Goal: Information Seeking & Learning: Learn about a topic

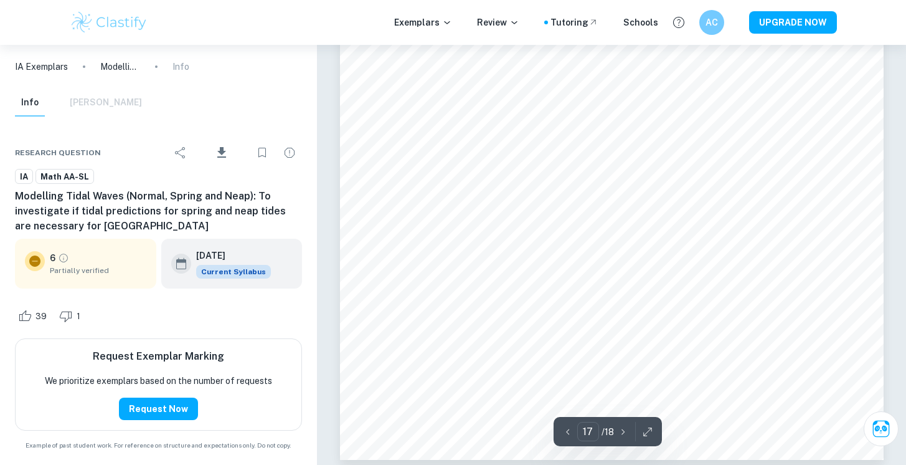
scroll to position [12075, 0]
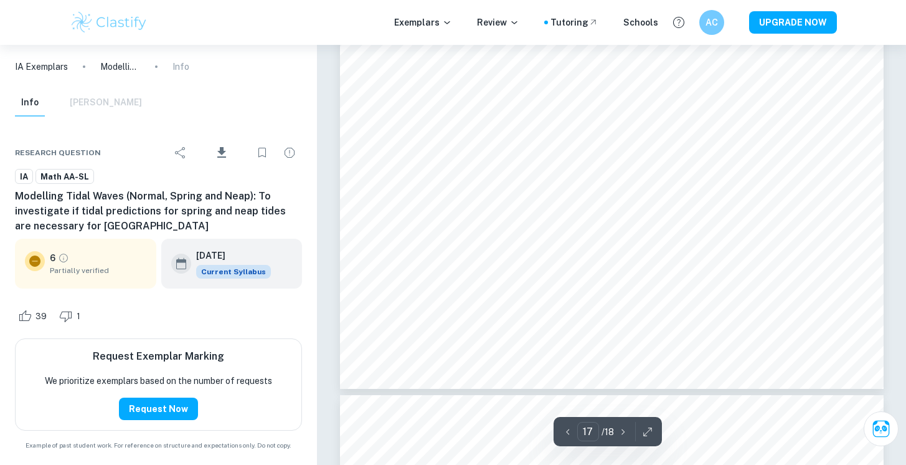
click at [113, 87] on div "IA Exemplars Modelling Tidal Waves (Normal, Spring and Neap): To investigate if…" at bounding box center [158, 67] width 317 height 44
click at [108, 99] on div "Info Mark Scheme" at bounding box center [78, 102] width 127 height 27
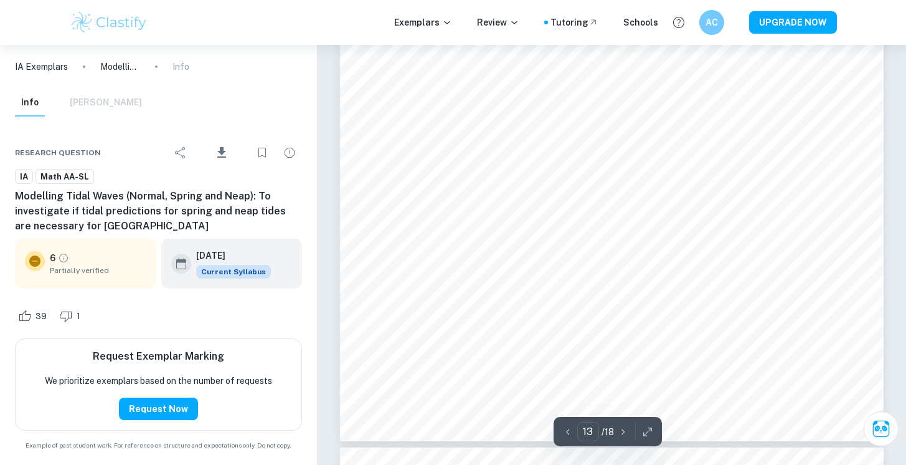
scroll to position [9088, 0]
type input "11"
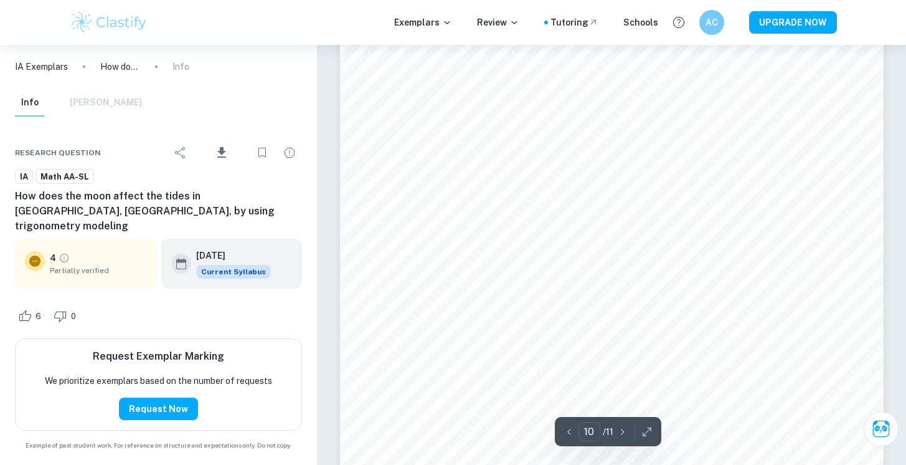
scroll to position [7229, 0]
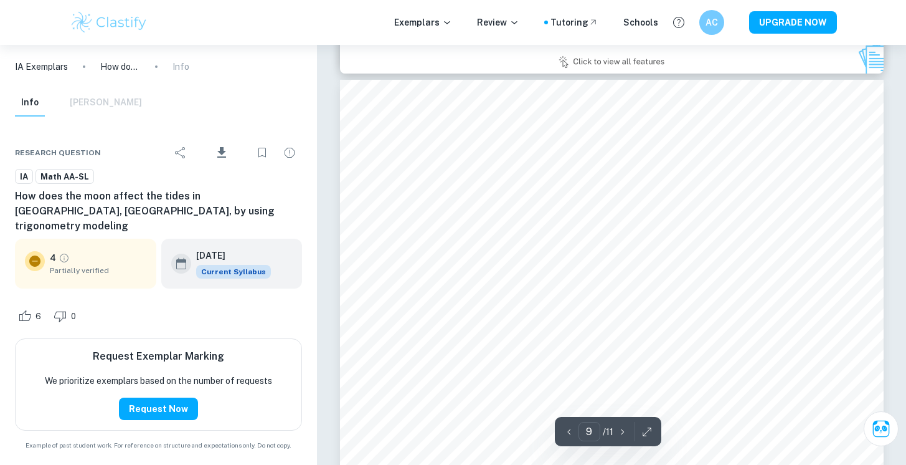
type input "8"
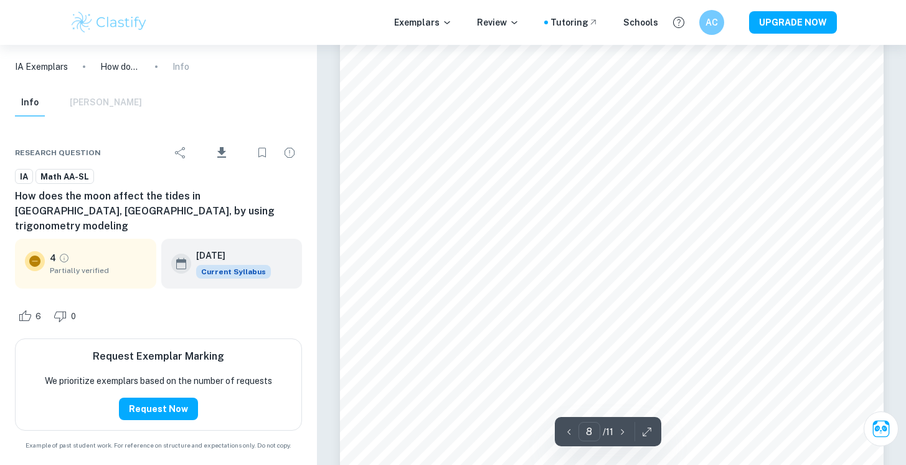
scroll to position [6073, 0]
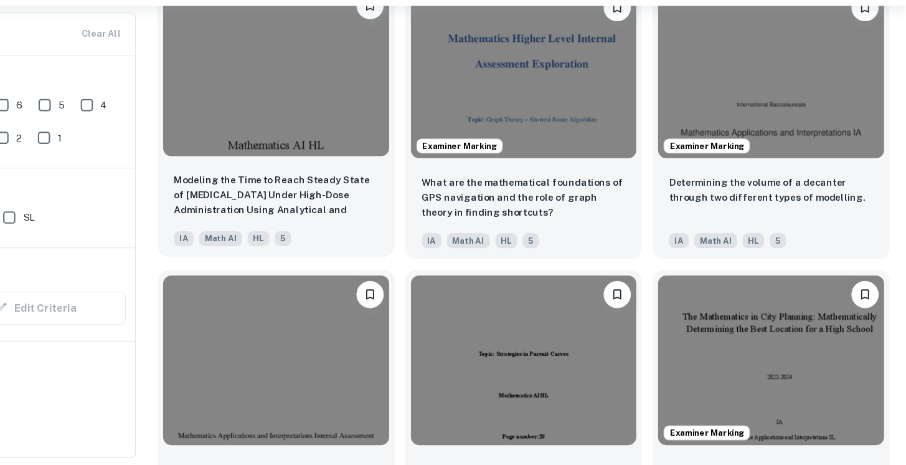
scroll to position [1203, 0]
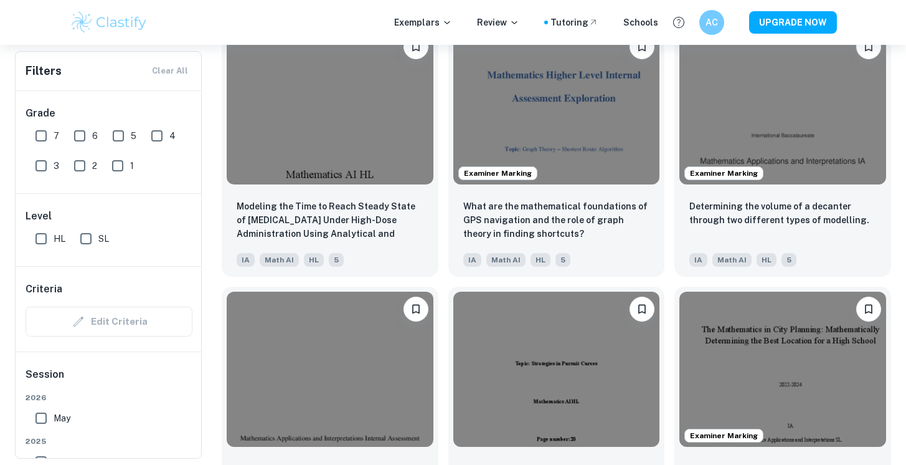
click at [34, 136] on input "7" at bounding box center [41, 135] width 25 height 25
checkbox input "true"
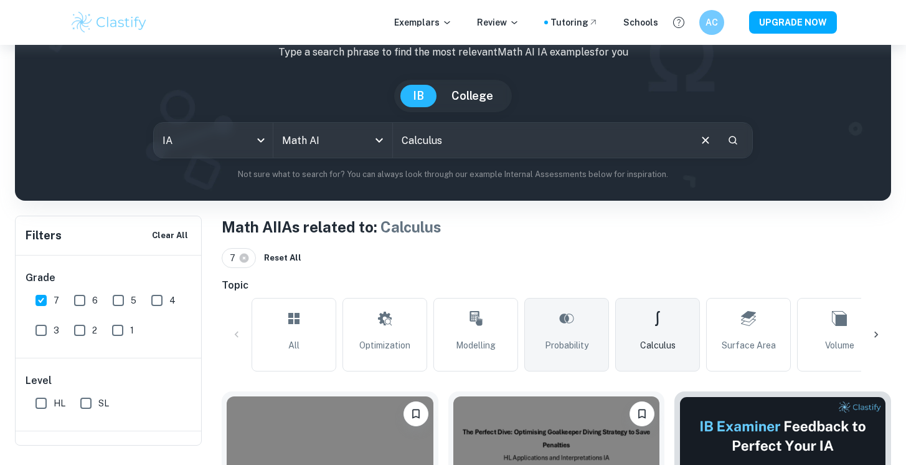
scroll to position [84, 0]
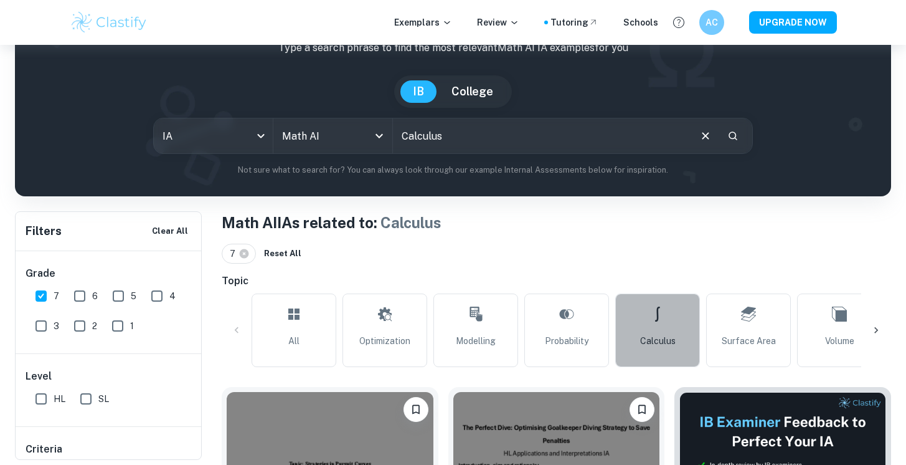
click at [646, 323] on link "Calculus" at bounding box center [657, 330] width 85 height 74
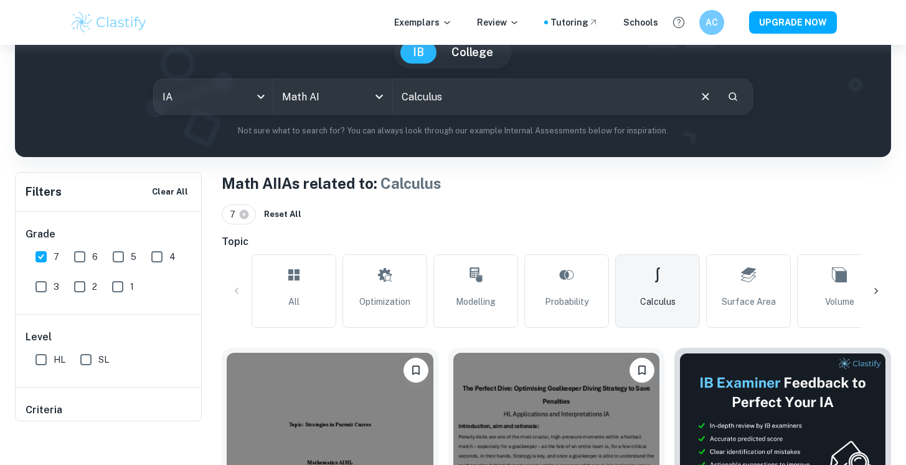
scroll to position [128, 0]
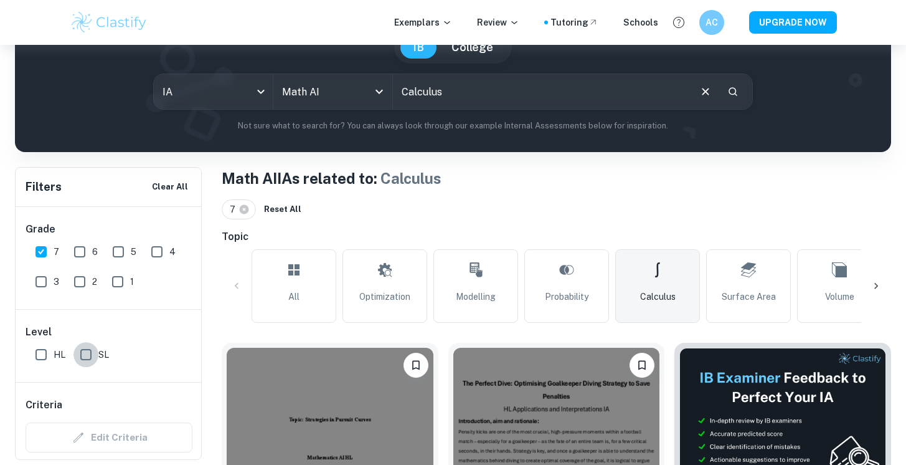
click at [83, 352] on input "SL" at bounding box center [86, 354] width 25 height 25
checkbox input "true"
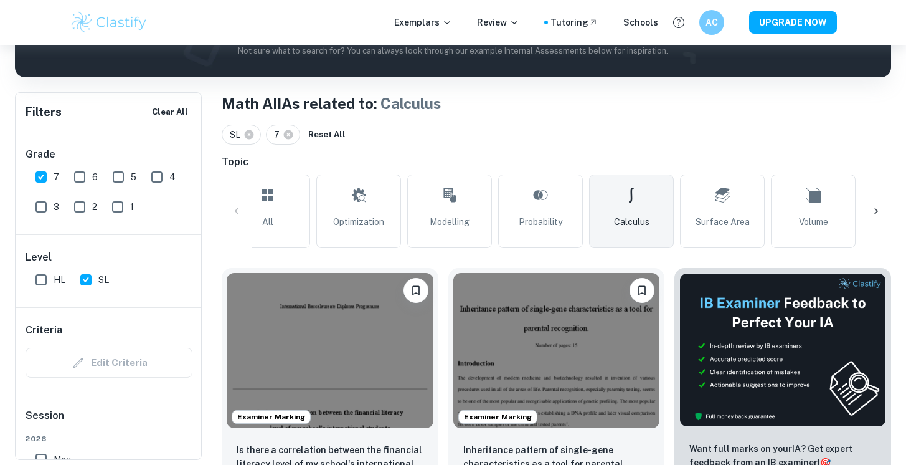
scroll to position [0, 0]
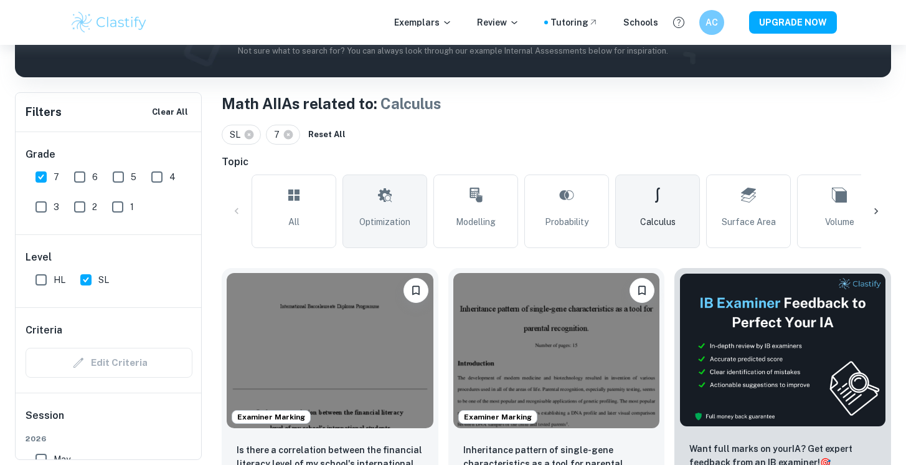
click at [347, 198] on link "Optimization" at bounding box center [385, 211] width 85 height 74
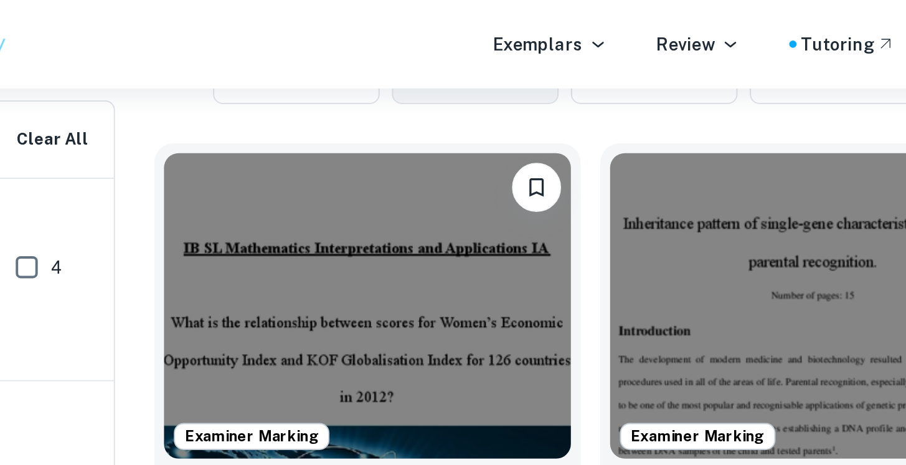
scroll to position [334, 0]
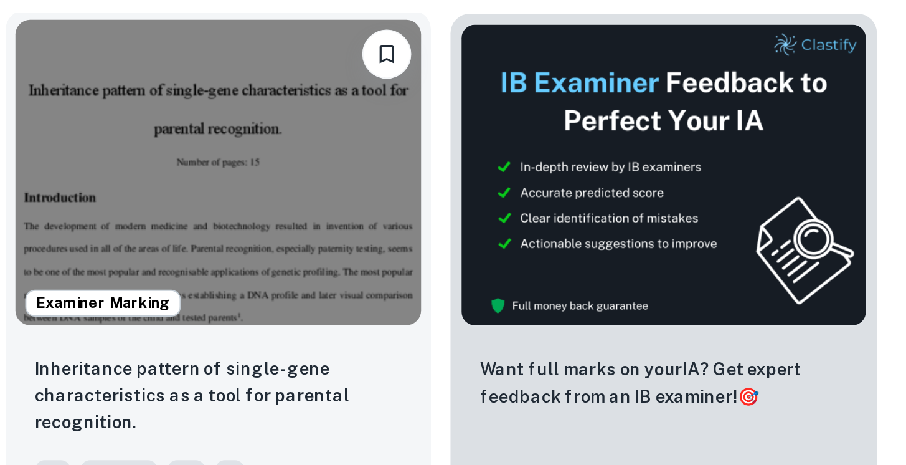
click at [650, 316] on div "Inheritance pattern of single-gene characteristics as a tool for parental recog…" at bounding box center [556, 343] width 217 height 87
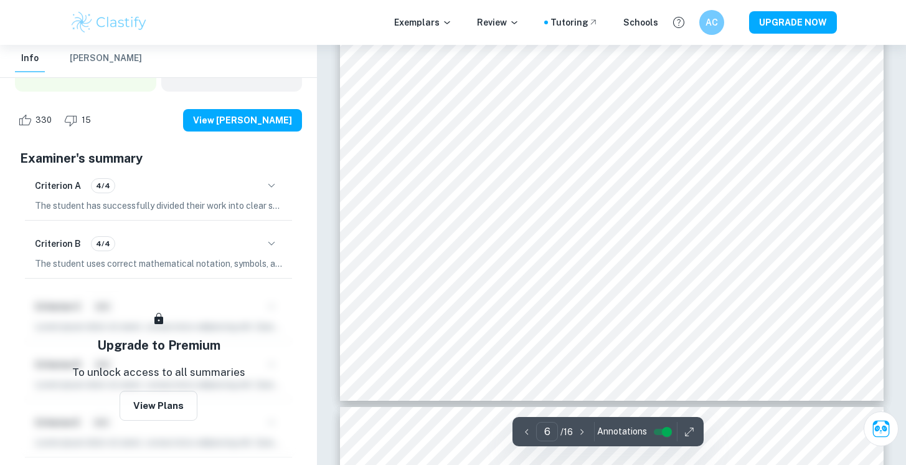
scroll to position [3571, 0]
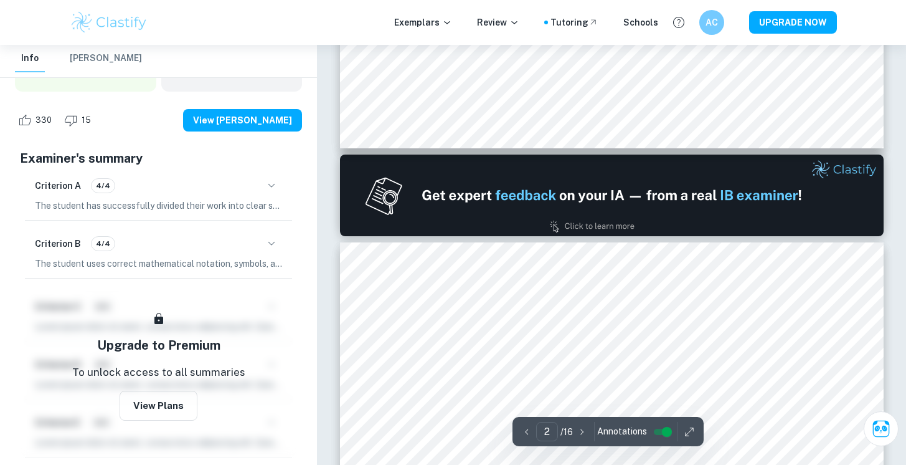
type input "1"
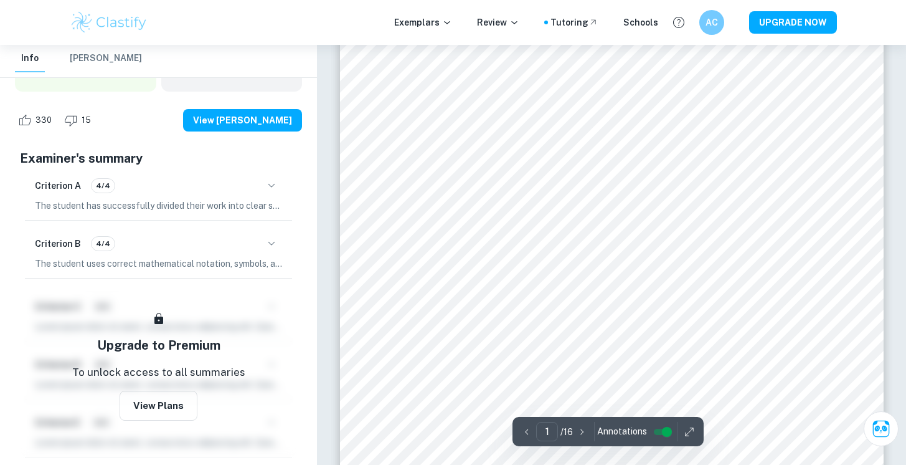
scroll to position [183, 0]
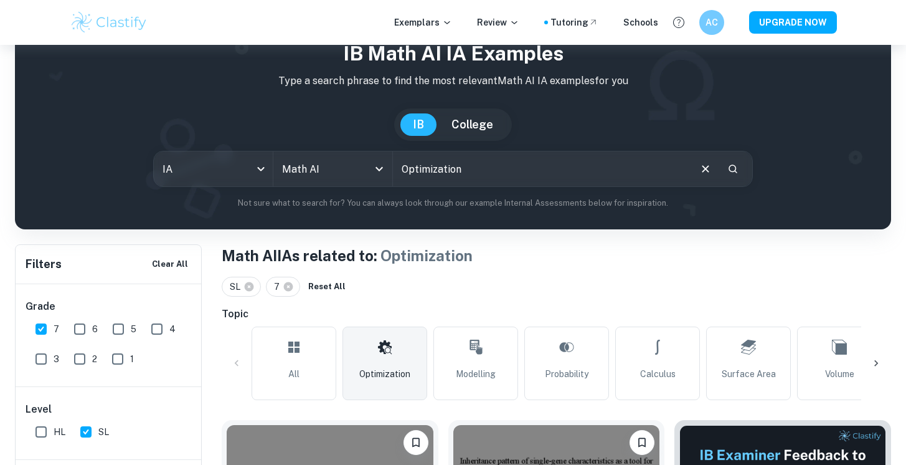
scroll to position [66, 0]
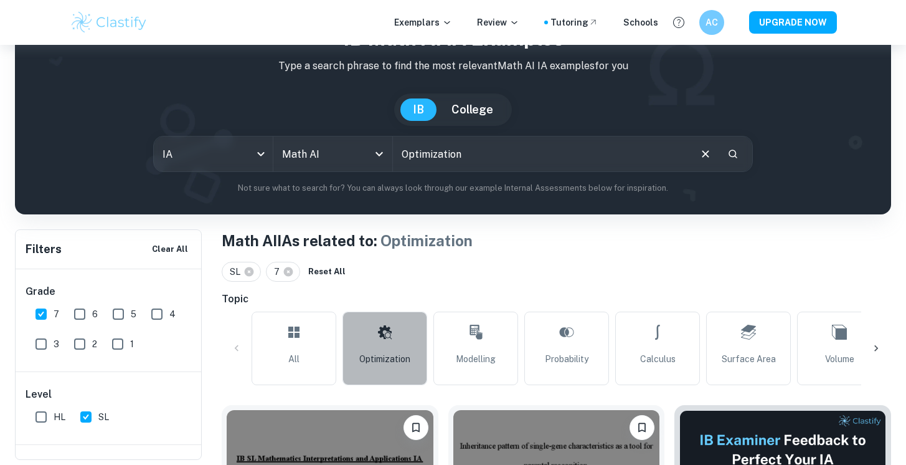
click at [385, 341] on icon at bounding box center [384, 332] width 15 height 30
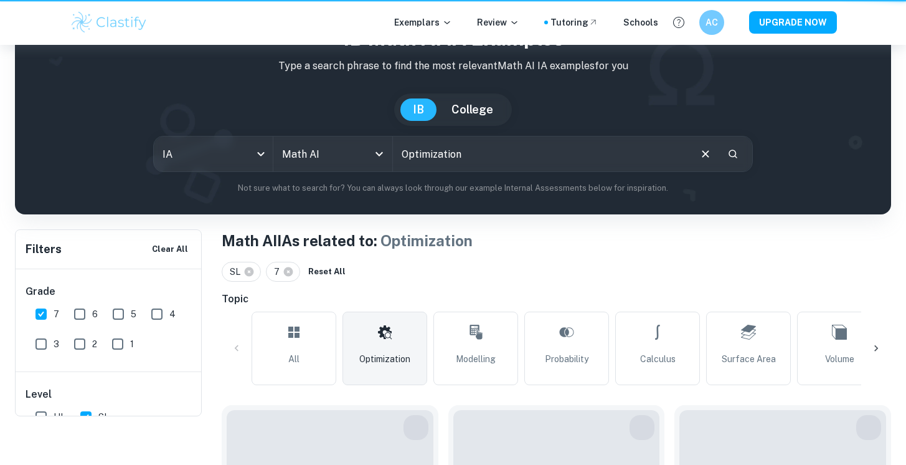
scroll to position [0, 0]
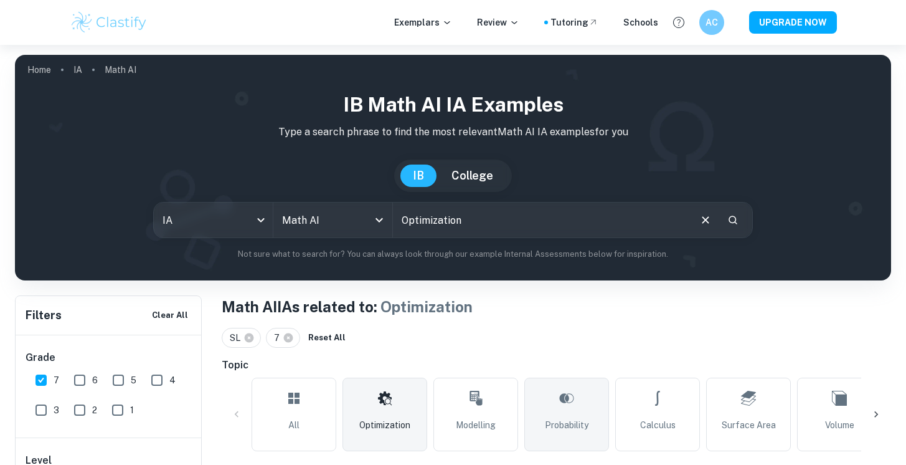
click at [571, 419] on span "Probability" at bounding box center [567, 425] width 44 height 14
type input "Probability"
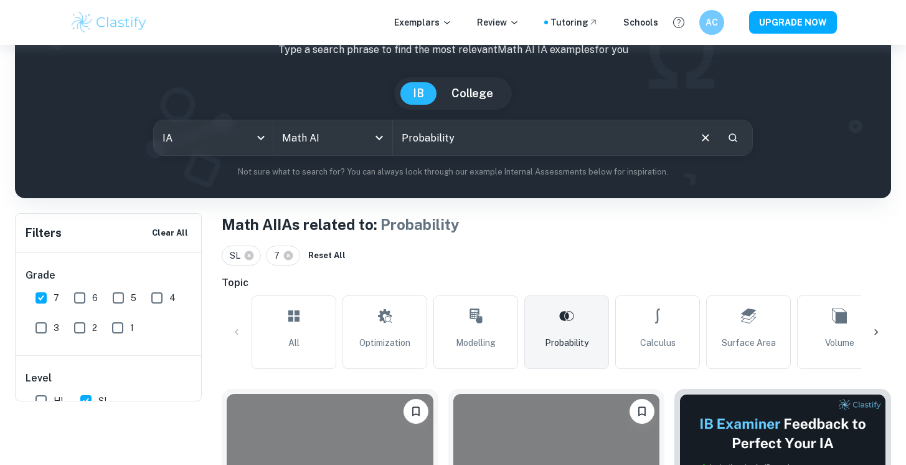
scroll to position [88, 0]
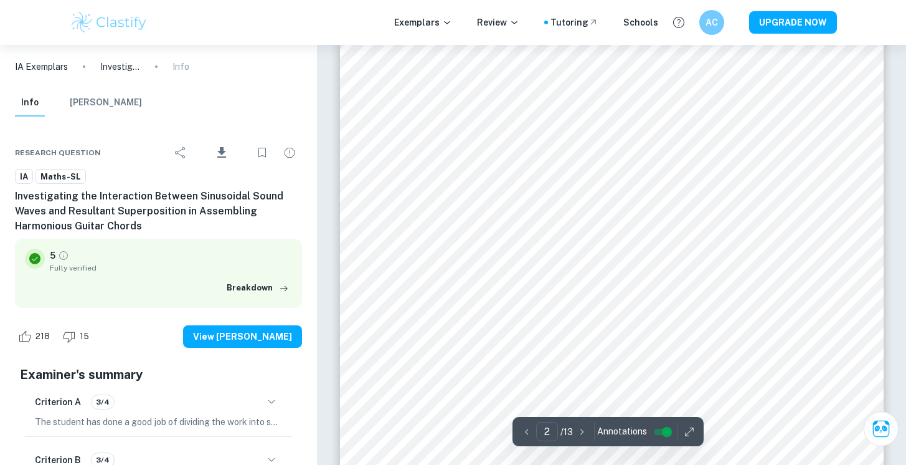
scroll to position [1393, 0]
type input "6"
